Goal: Transaction & Acquisition: Purchase product/service

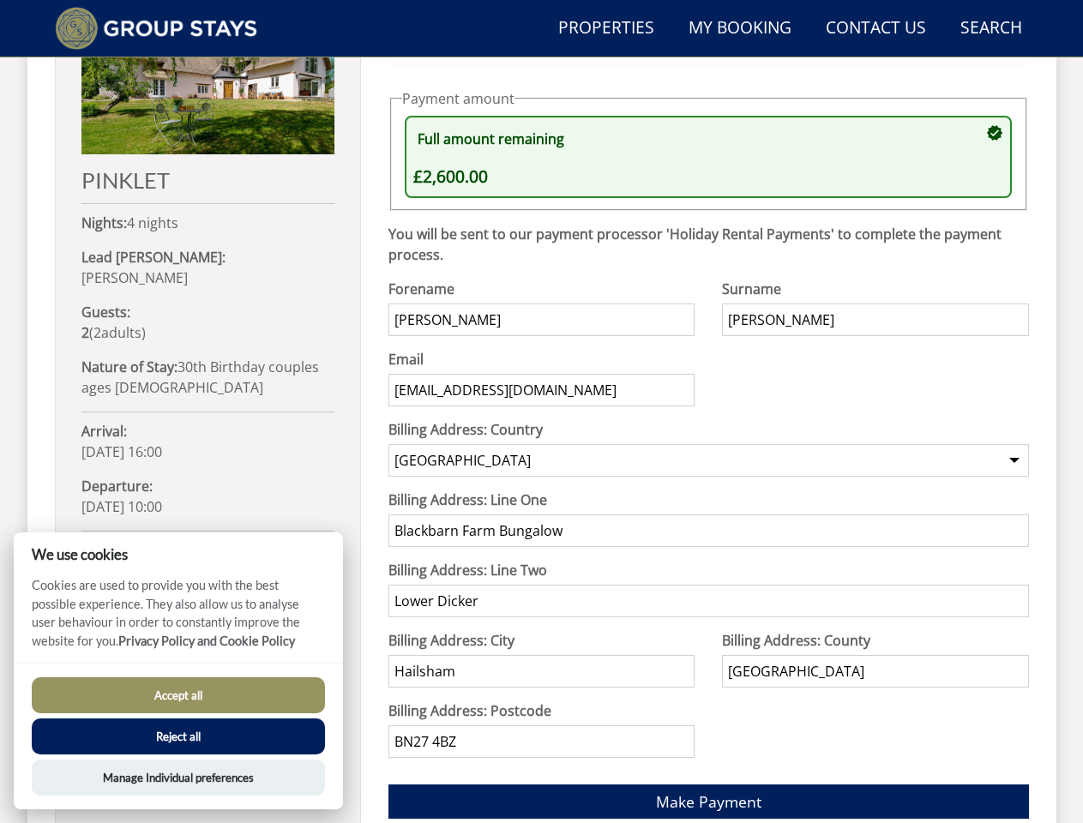
click at [541, 412] on div "Email [EMAIL_ADDRESS][DOMAIN_NAME]" at bounding box center [541, 384] width 306 height 70
click at [990, 28] on link "Search Check Availability" at bounding box center [990, 28] width 75 height 39
click at [708, 157] on div "Full amount remaining £2,600.00" at bounding box center [699, 156] width 573 height 65
click at [708, 66] on div "Payment Method: Debit/Credit Card Via Holiday Rental Payments Offline/Other" at bounding box center [708, 33] width 640 height 66
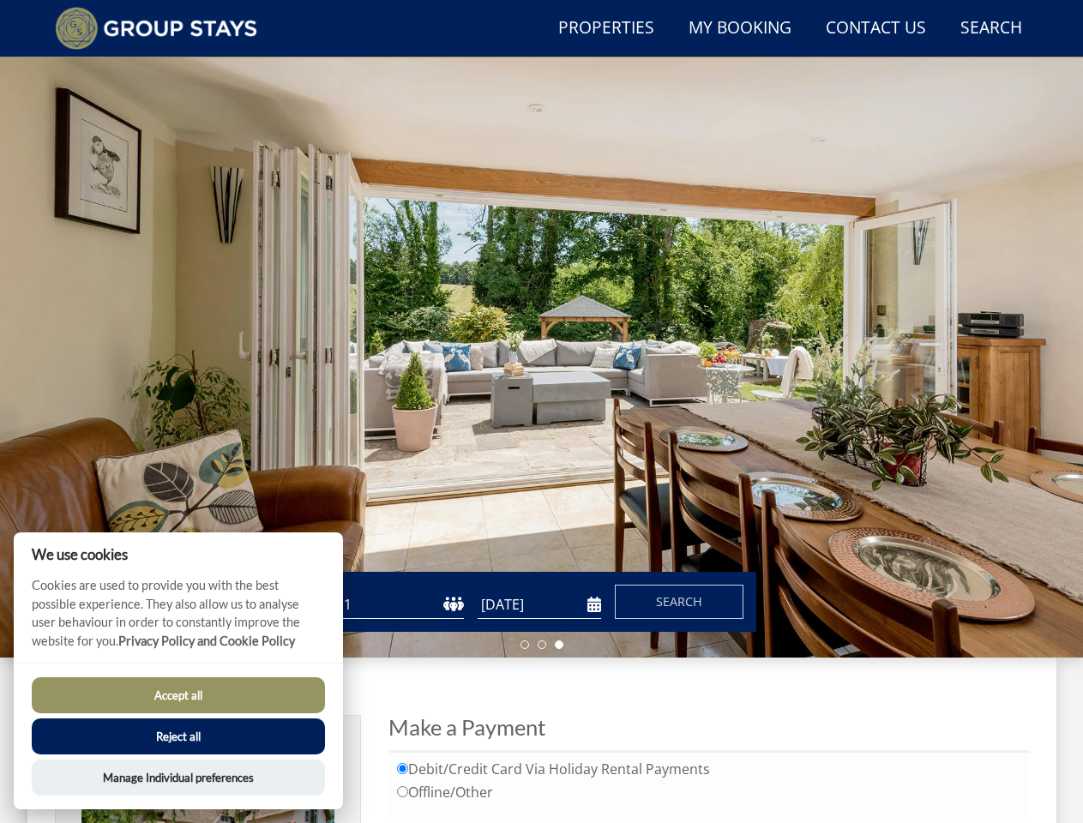
click at [708, 778] on label "Debit/Credit Card Via Holiday Rental Payments" at bounding box center [708, 769] width 623 height 16
click at [408, 774] on input "Debit/Credit Card Via Holiday Rental Payments" at bounding box center [402, 768] width 11 height 11
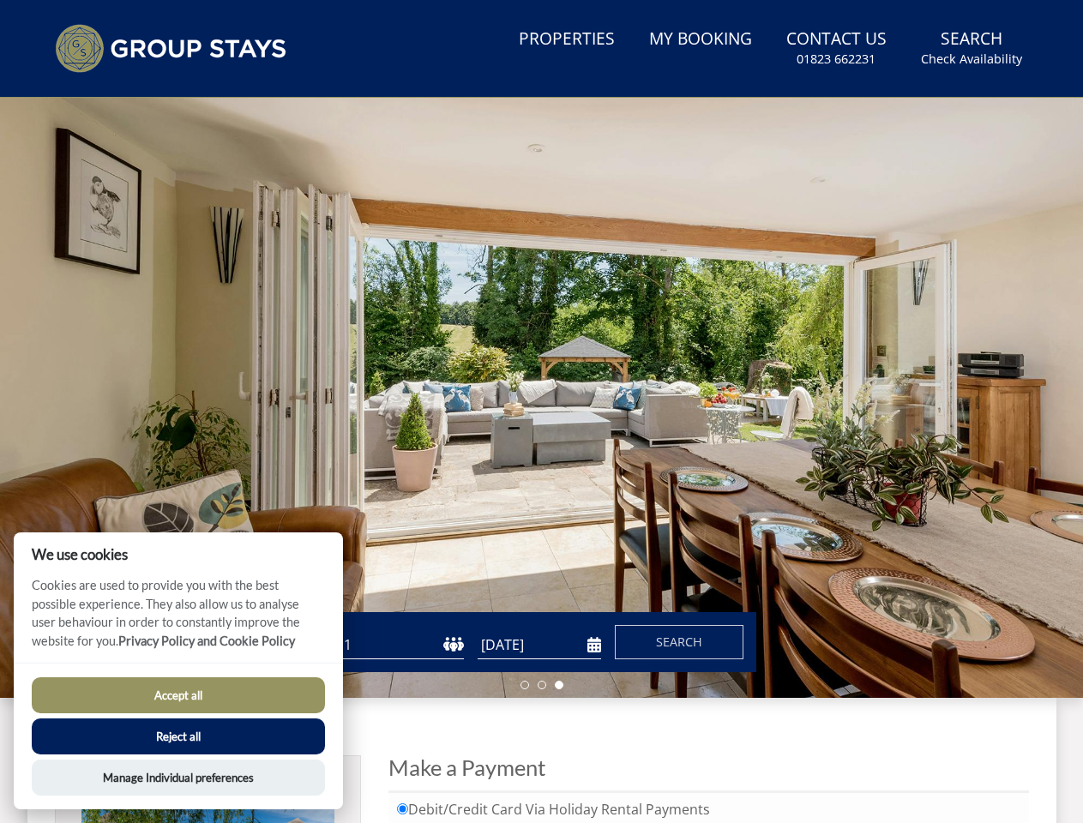
click at [178, 695] on button "Accept all" at bounding box center [178, 695] width 293 height 36
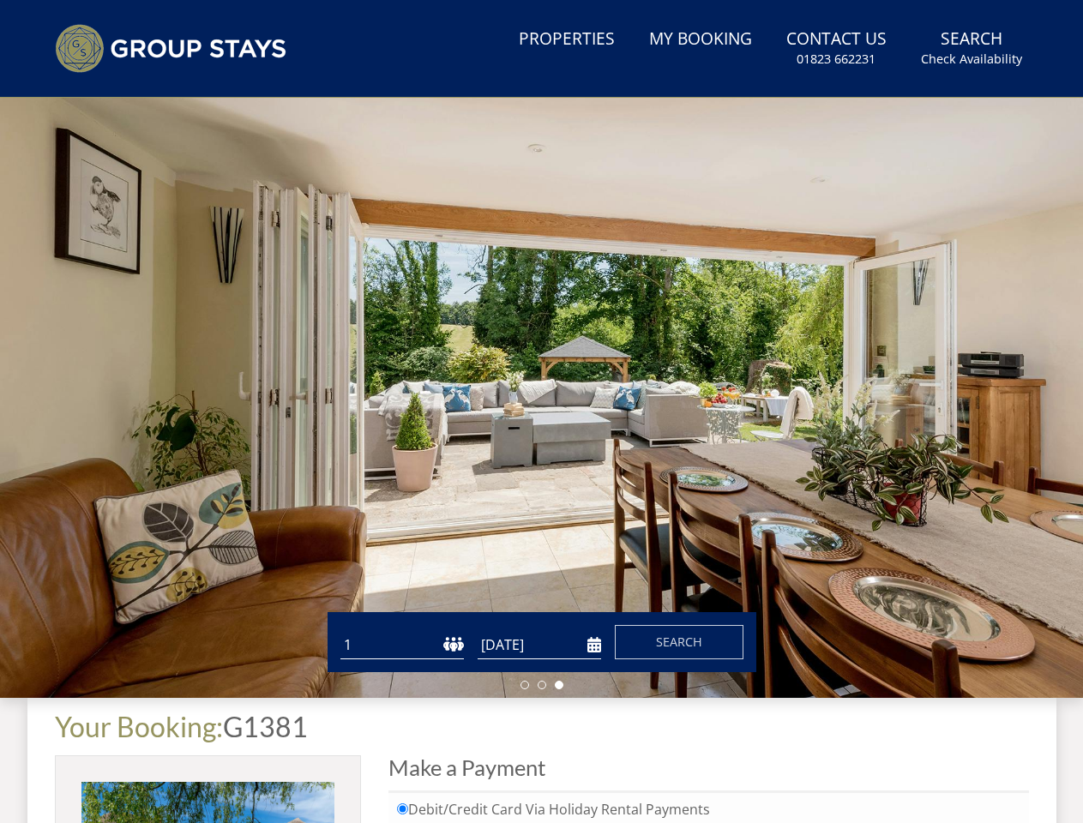
click at [178, 741] on button "Reject all" at bounding box center [178, 759] width 293 height 36
